Goal: Information Seeking & Learning: Learn about a topic

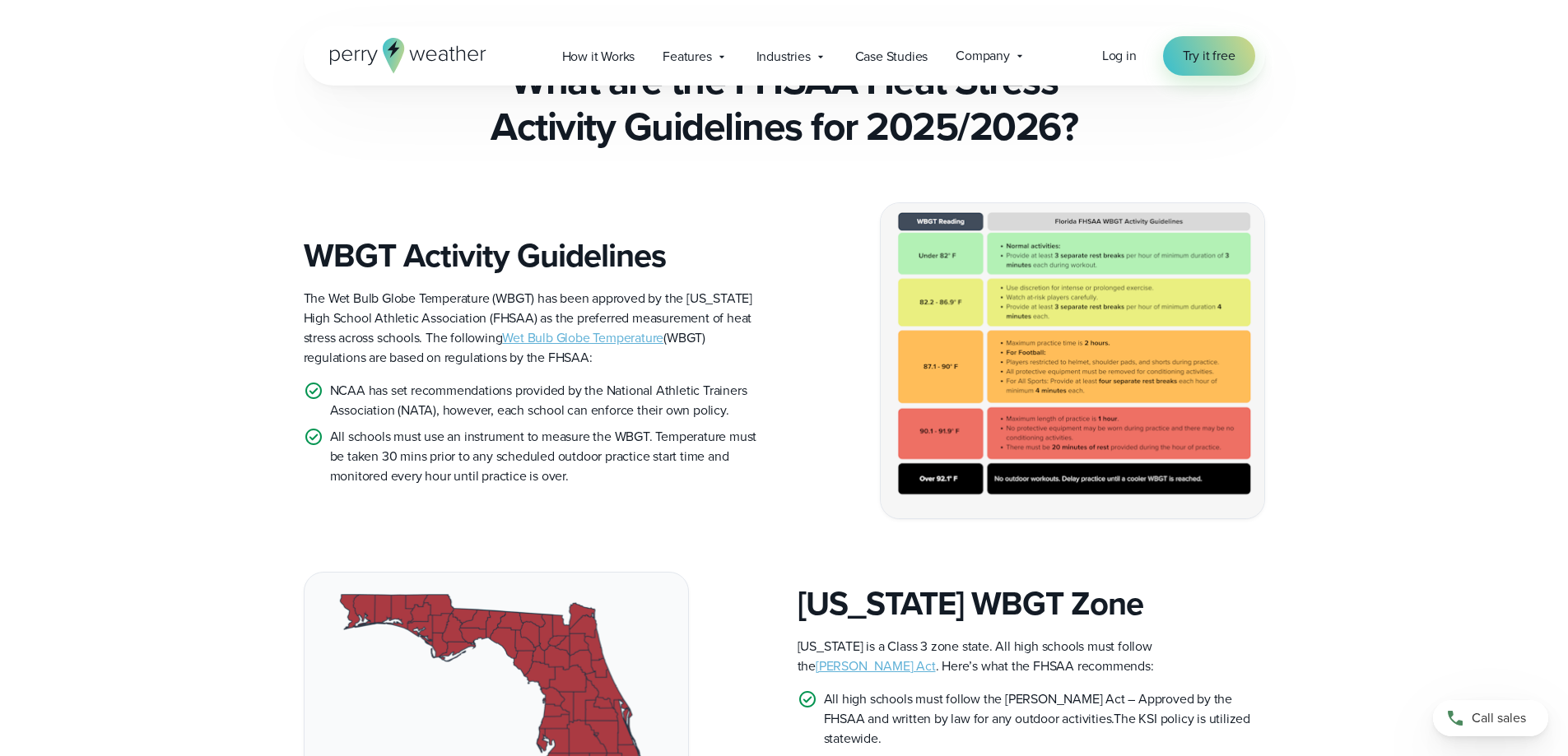
scroll to position [411, 0]
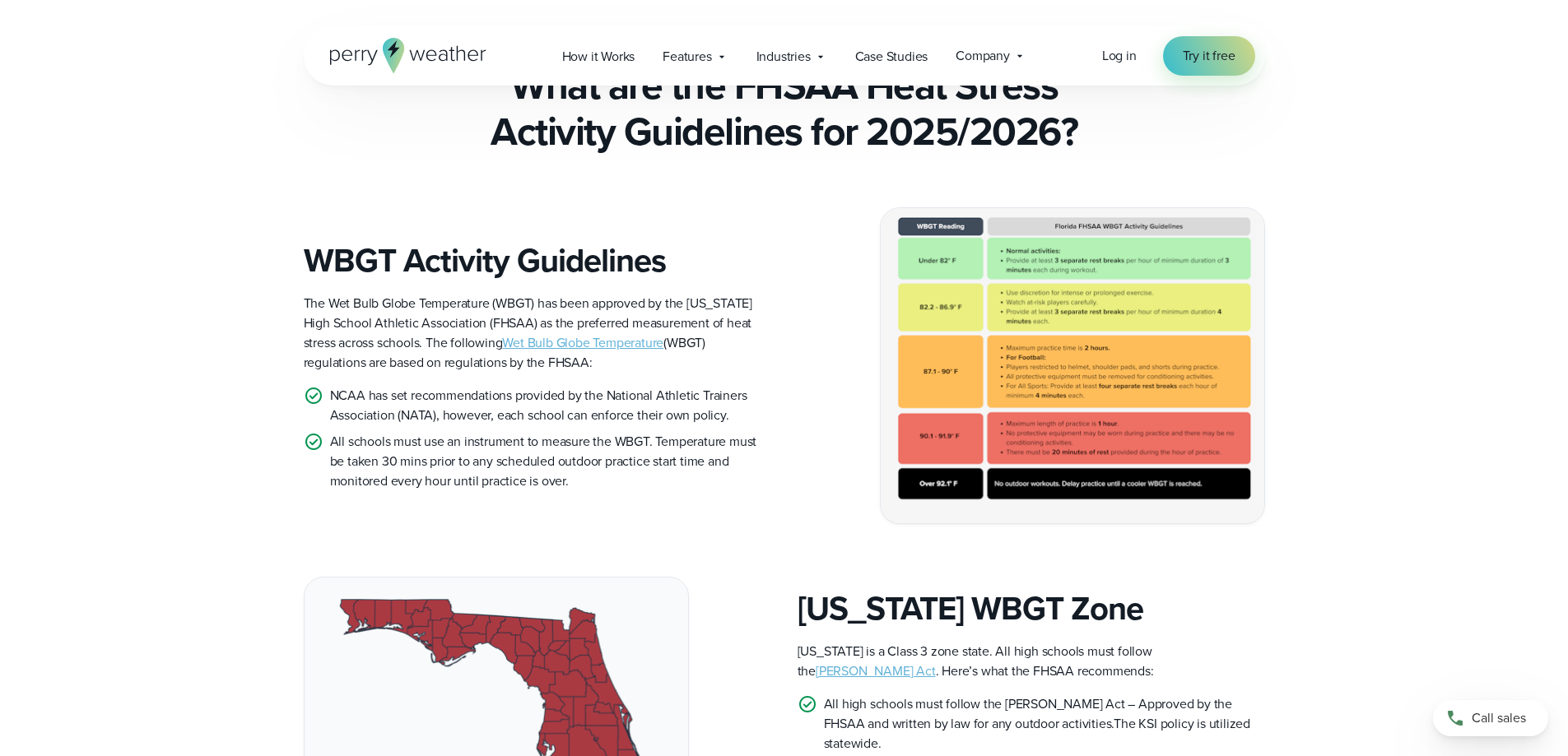
click at [1041, 337] on img at bounding box center [1072, 365] width 384 height 315
click at [1093, 322] on img at bounding box center [1072, 365] width 384 height 315
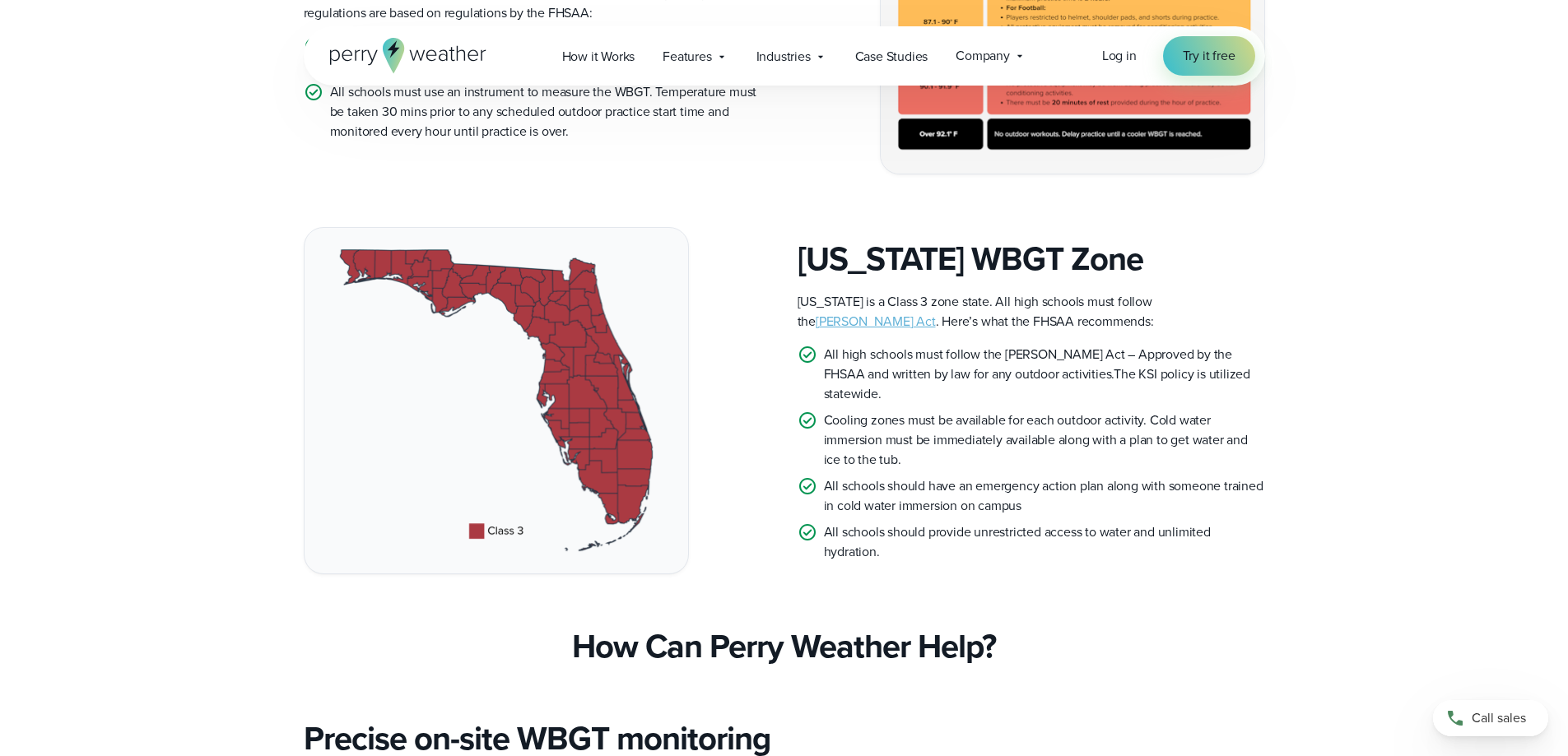
scroll to position [782, 0]
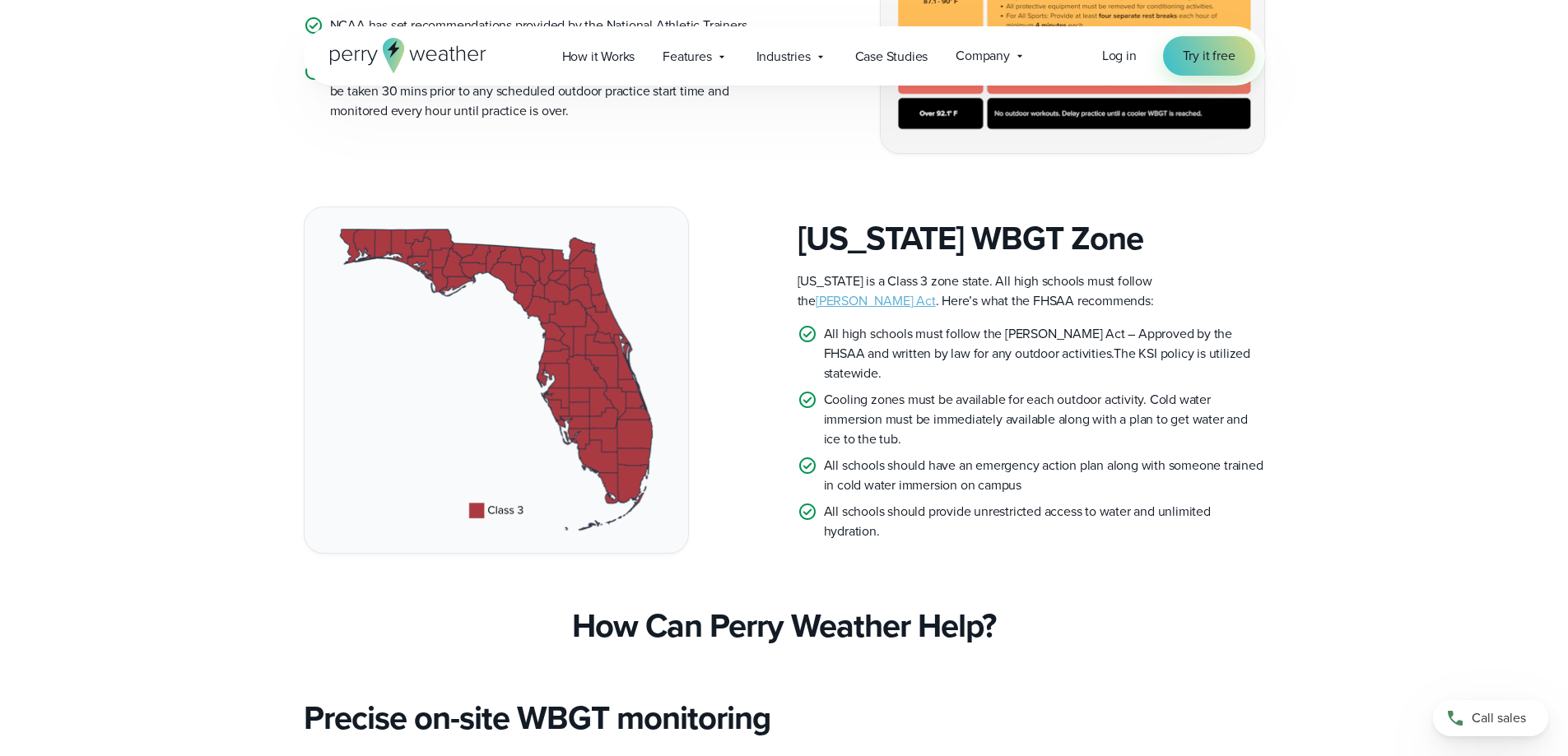
click at [936, 292] on link "[PERSON_NAME] Act" at bounding box center [876, 301] width 120 height 19
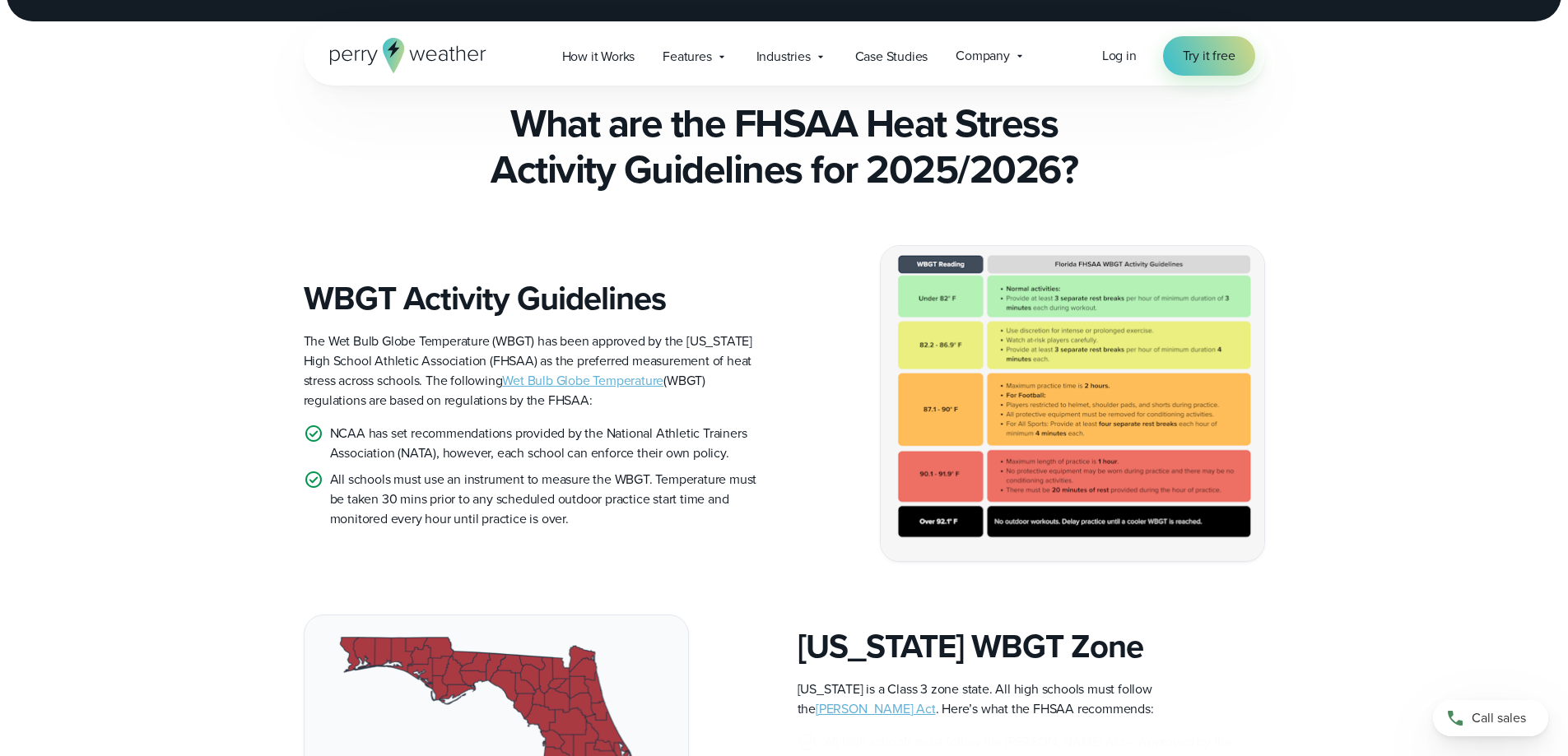
scroll to position [391, 0]
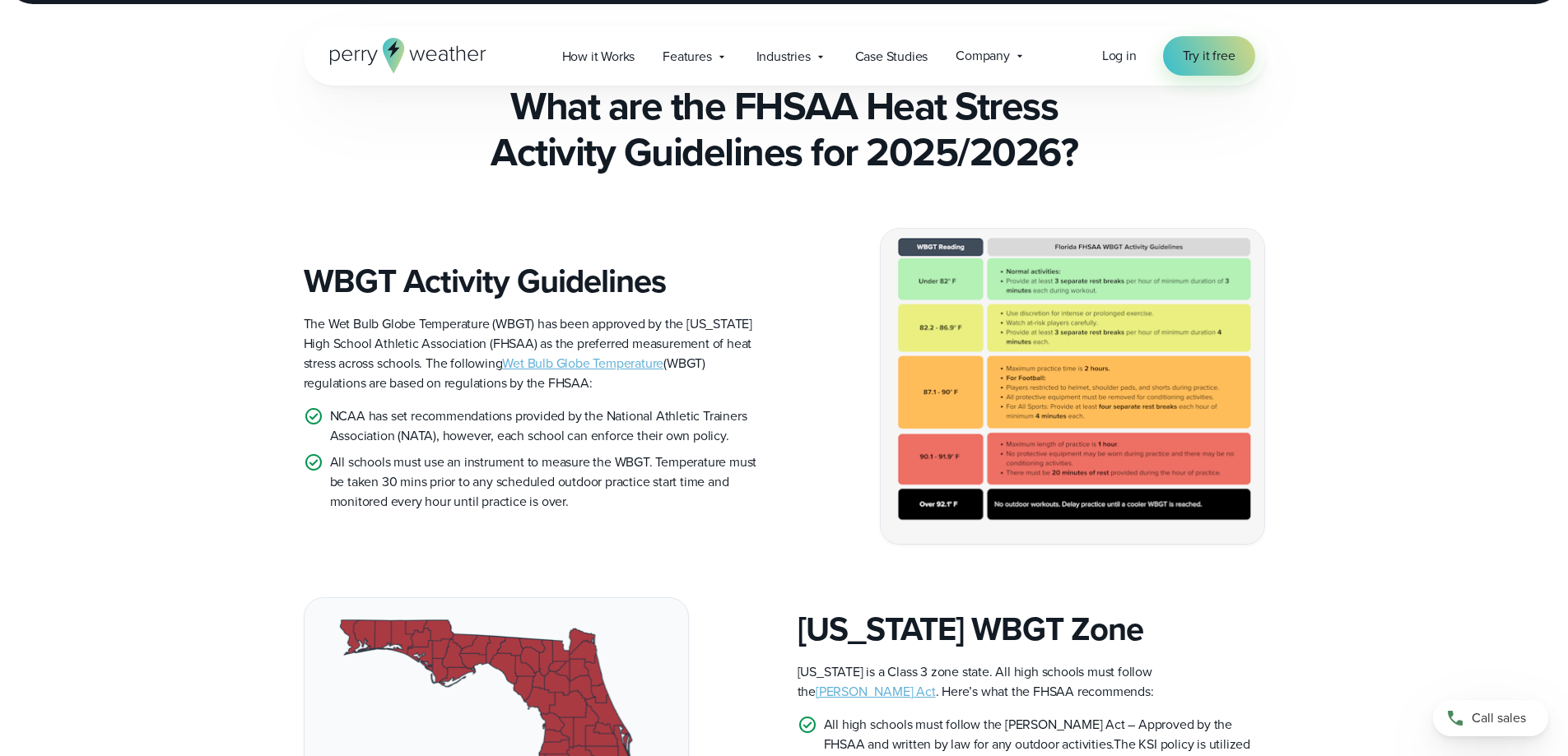
click at [534, 354] on link "Wet Bulb Globe Temperature" at bounding box center [583, 363] width 161 height 19
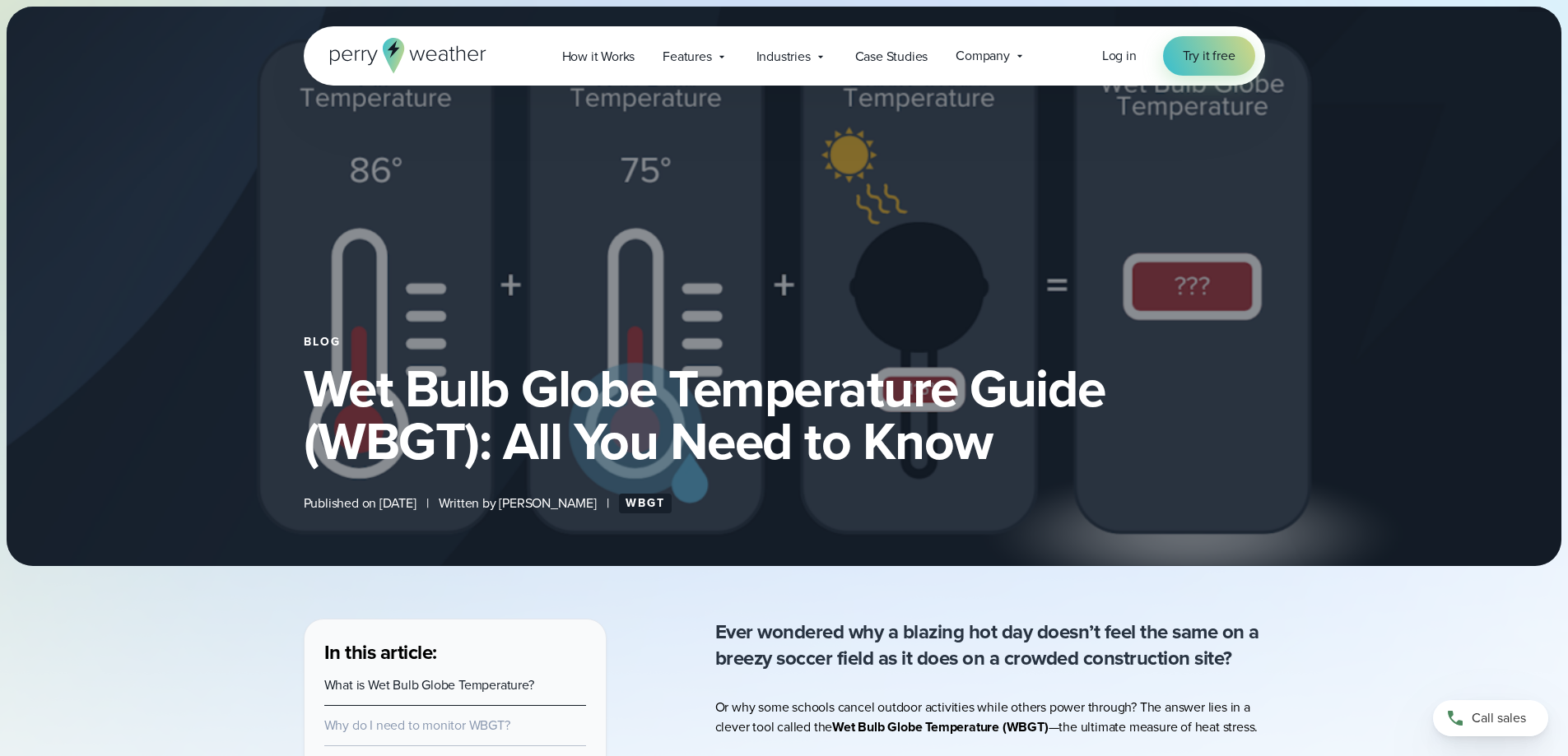
select select "***"
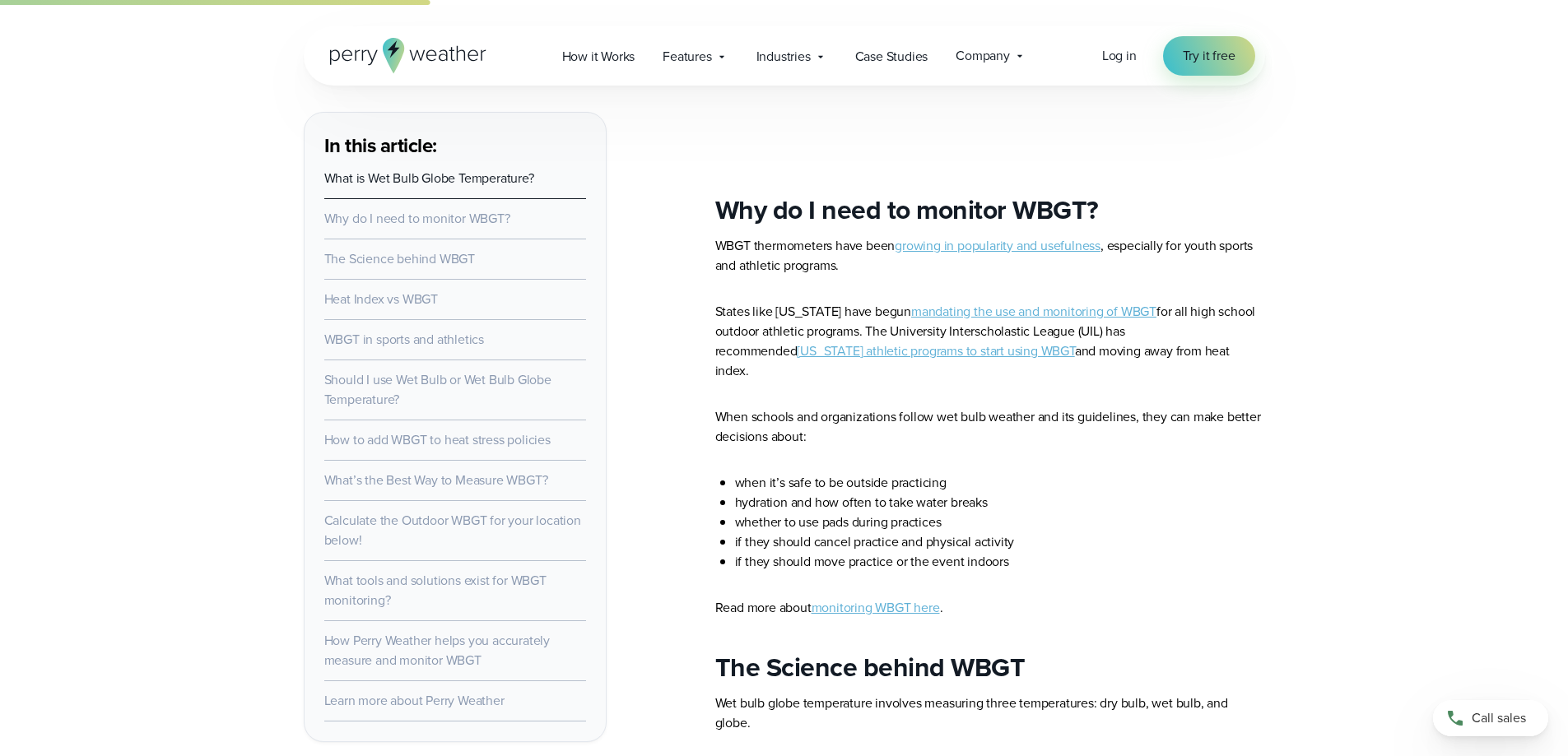
scroll to position [2262, 0]
